Goal: Navigation & Orientation: Find specific page/section

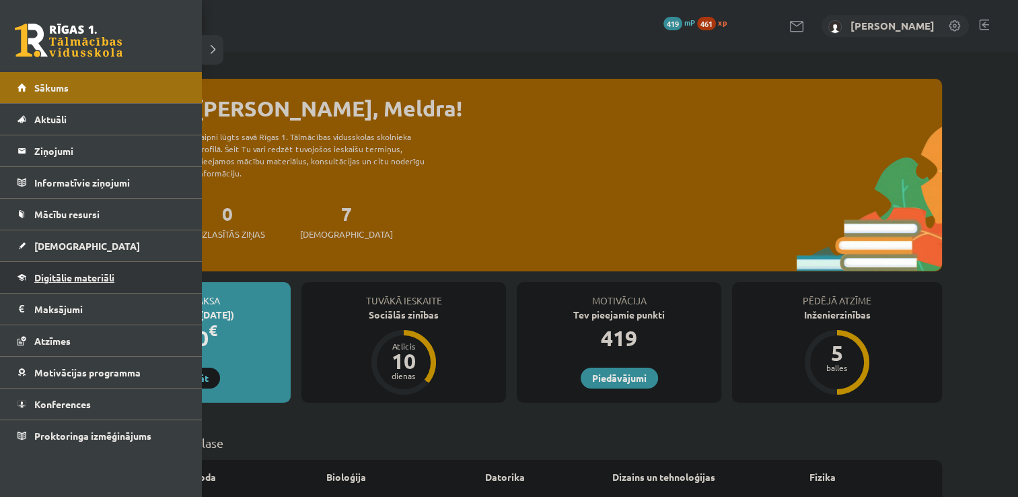
click at [38, 276] on span "Digitālie materiāli" at bounding box center [74, 277] width 80 height 12
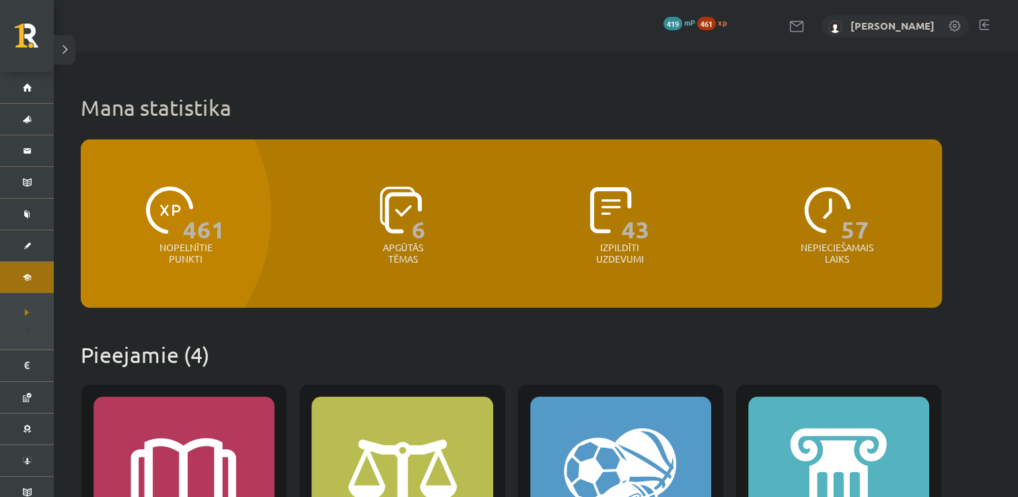
click at [708, 25] on span "461" at bounding box center [706, 23] width 19 height 13
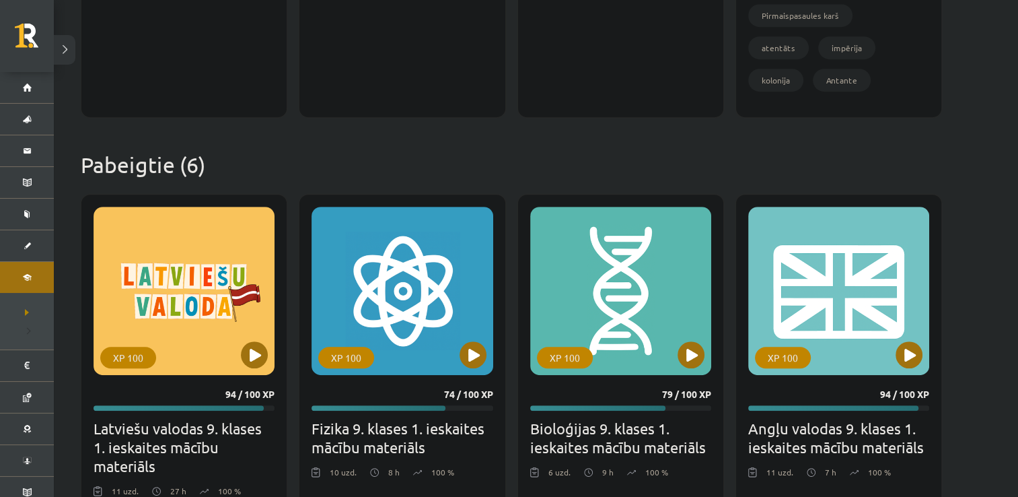
scroll to position [703, 0]
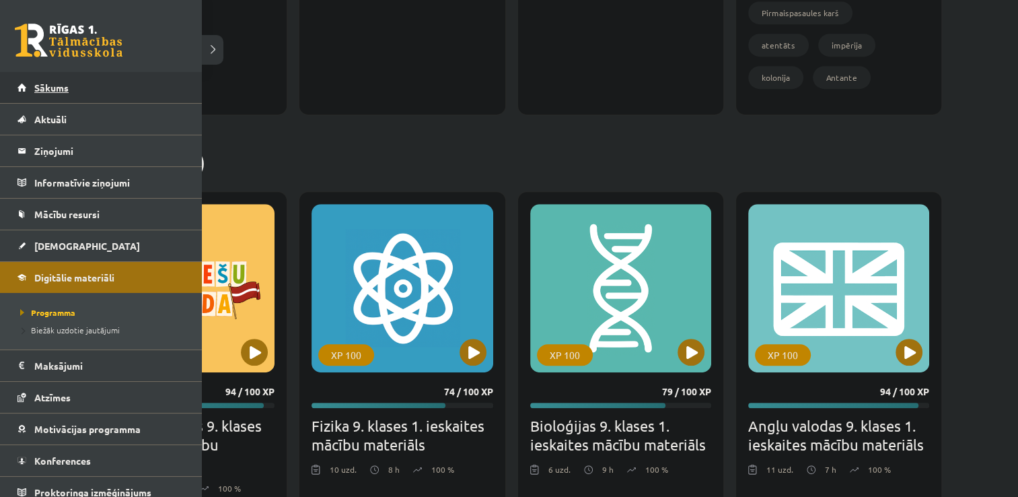
click at [48, 83] on span "Sākums" at bounding box center [51, 87] width 34 height 12
